Goal: Navigation & Orientation: Find specific page/section

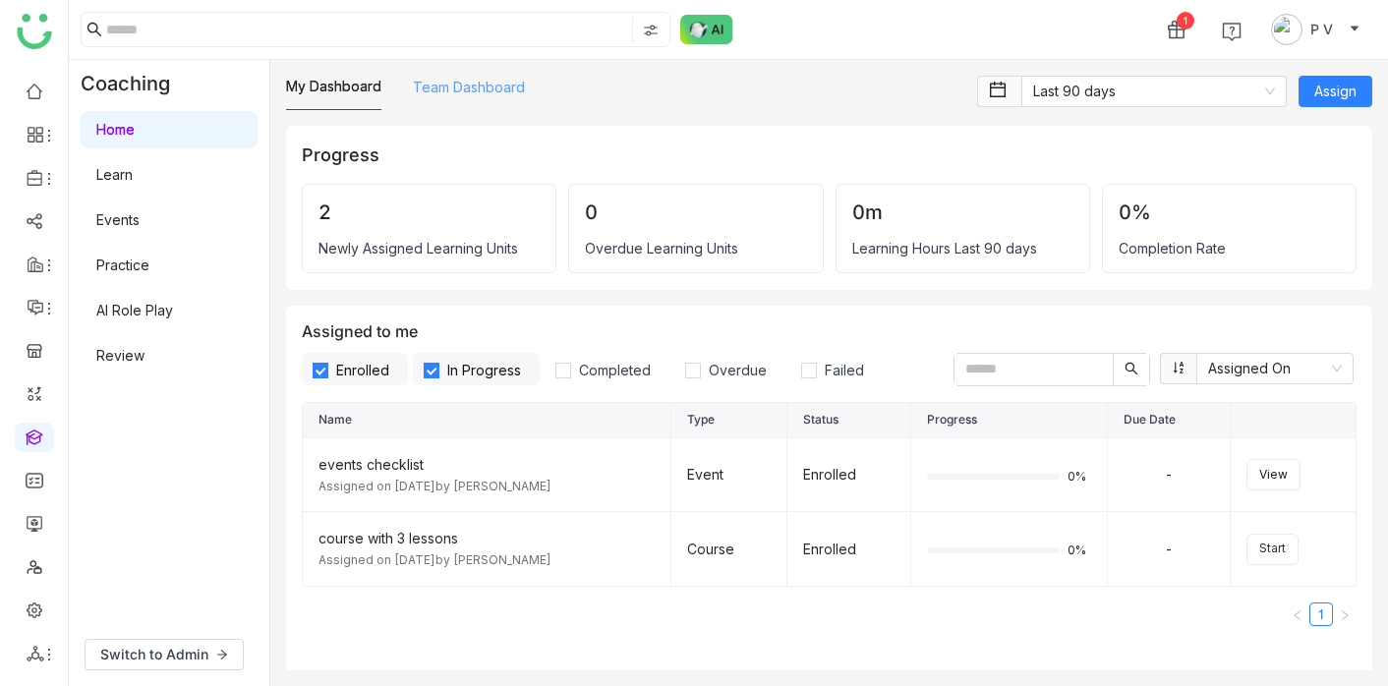
click at [427, 86] on link "Team Dashboard" at bounding box center [469, 87] width 112 height 17
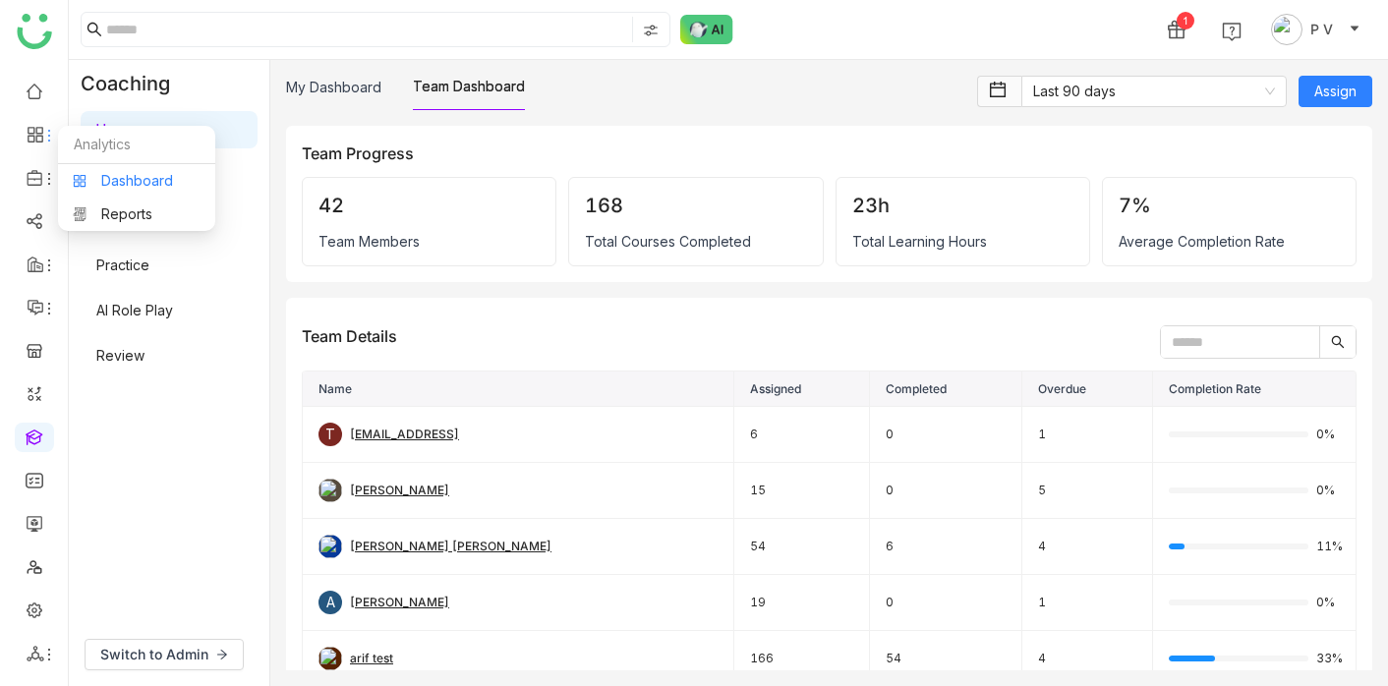
click at [119, 188] on link "Dashboard" at bounding box center [137, 181] width 128 height 14
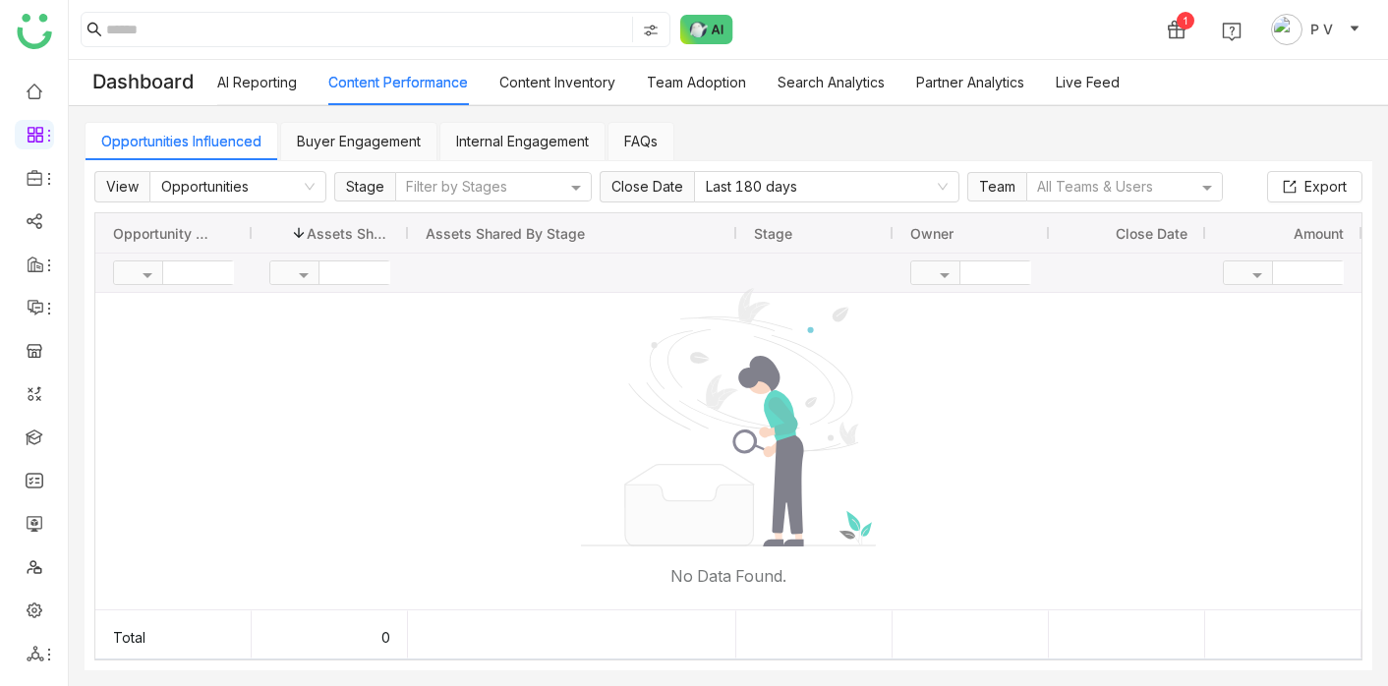
click at [710, 89] on link "Team Adoption" at bounding box center [696, 82] width 99 height 17
